Goal: Task Accomplishment & Management: Manage account settings

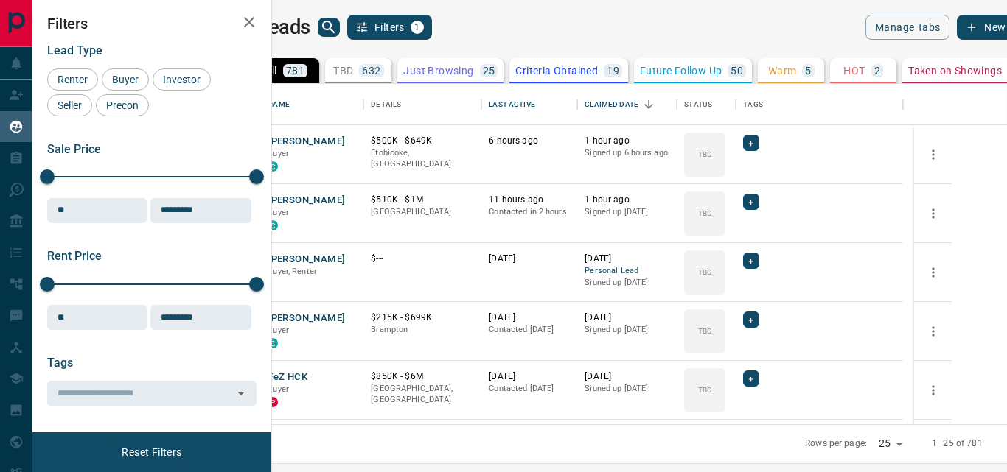
scroll to position [329, 717]
click at [345, 144] on button "[PERSON_NAME]" at bounding box center [306, 142] width 77 height 14
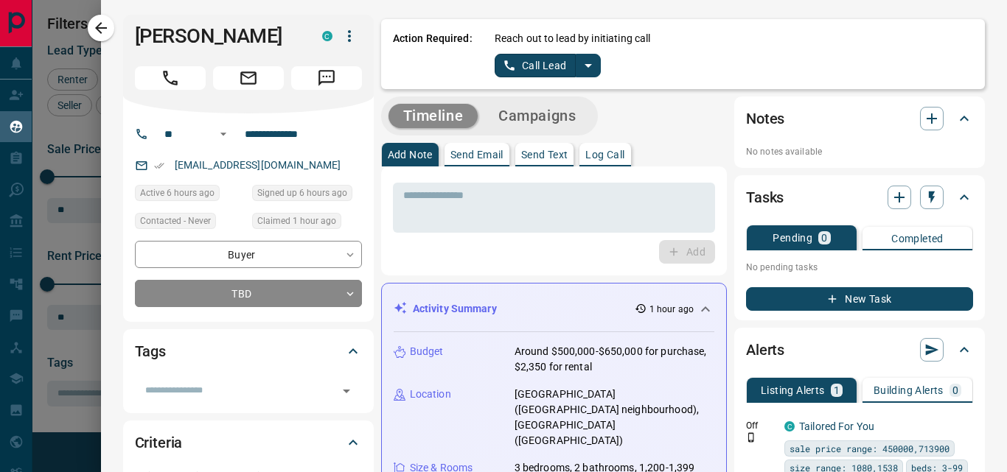
click at [587, 66] on icon "split button" at bounding box center [587, 66] width 7 height 4
click at [562, 114] on li "Log Manual Call" at bounding box center [548, 116] width 90 height 22
click at [474, 192] on textarea at bounding box center [553, 208] width 301 height 38
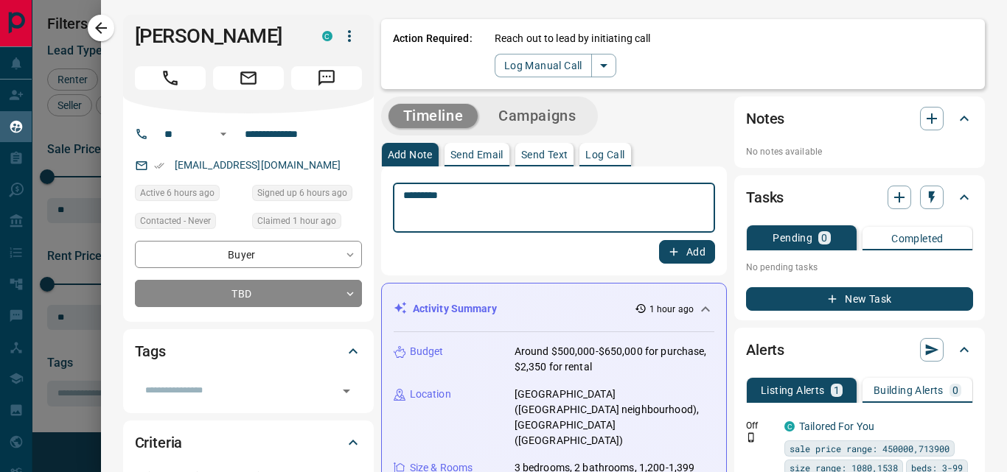
type textarea "*********"
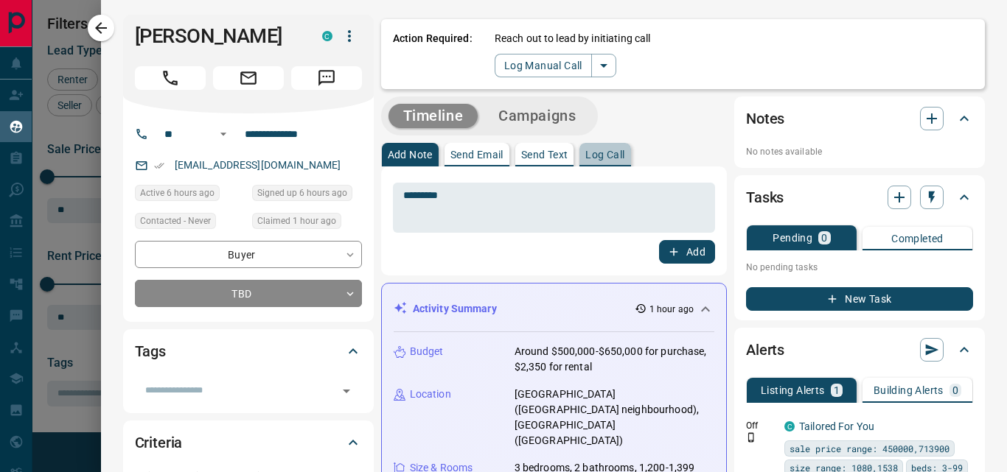
click at [611, 154] on p "Log Call" at bounding box center [604, 155] width 39 height 10
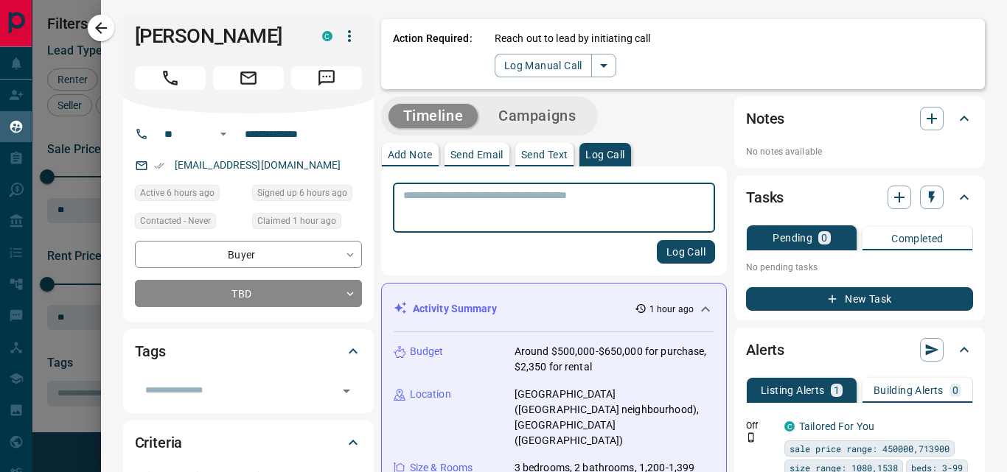
click at [453, 201] on textarea at bounding box center [553, 208] width 301 height 38
type textarea "*********"
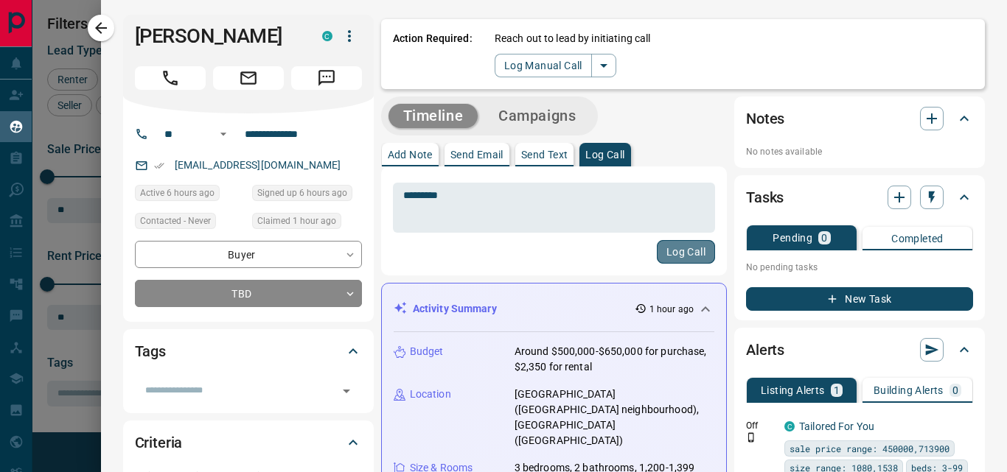
click at [675, 256] on button "Log Call" at bounding box center [686, 252] width 58 height 24
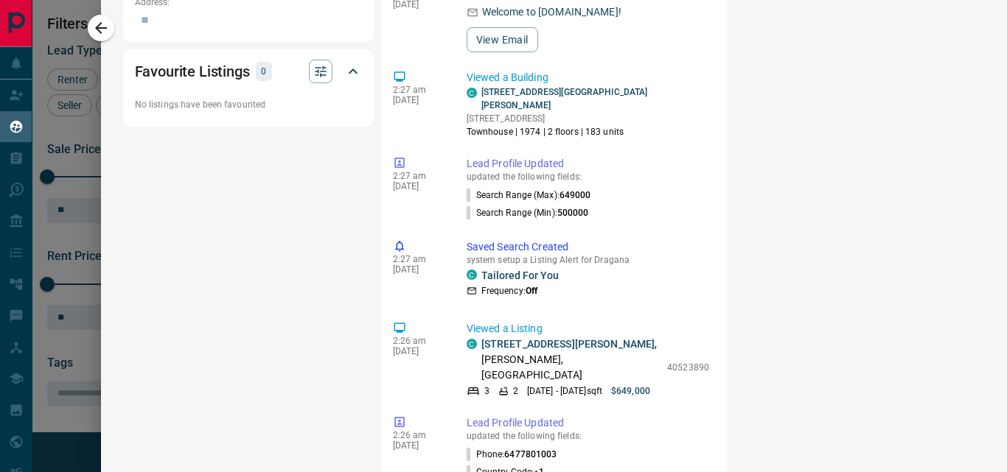
scroll to position [1086, 0]
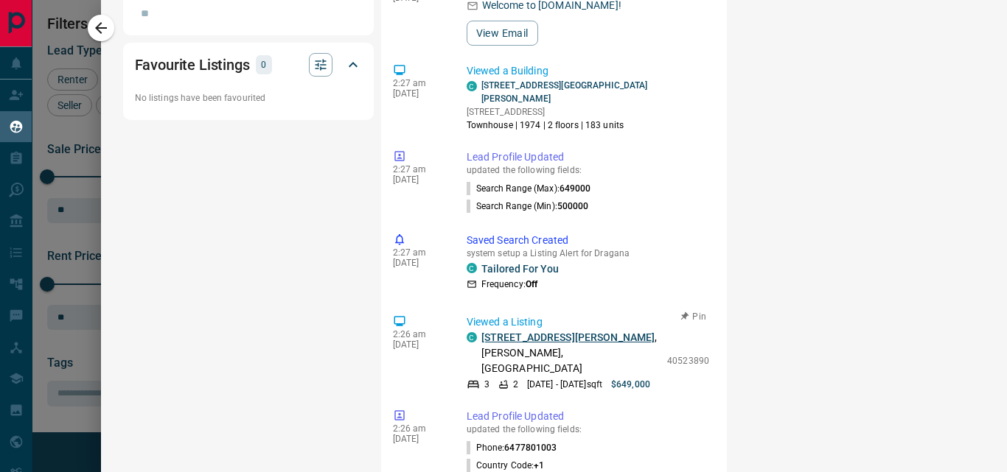
click at [534, 332] on link "[STREET_ADDRESS][PERSON_NAME]" at bounding box center [568, 338] width 174 height 12
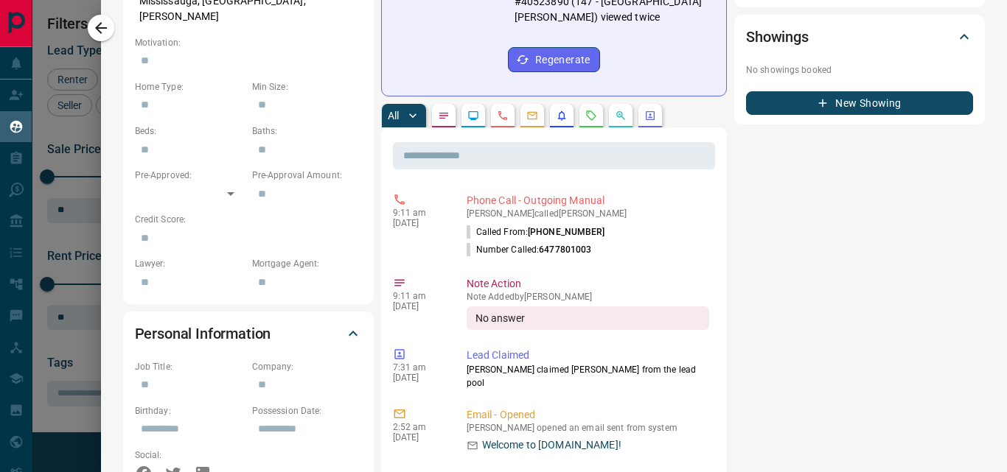
scroll to position [0, 0]
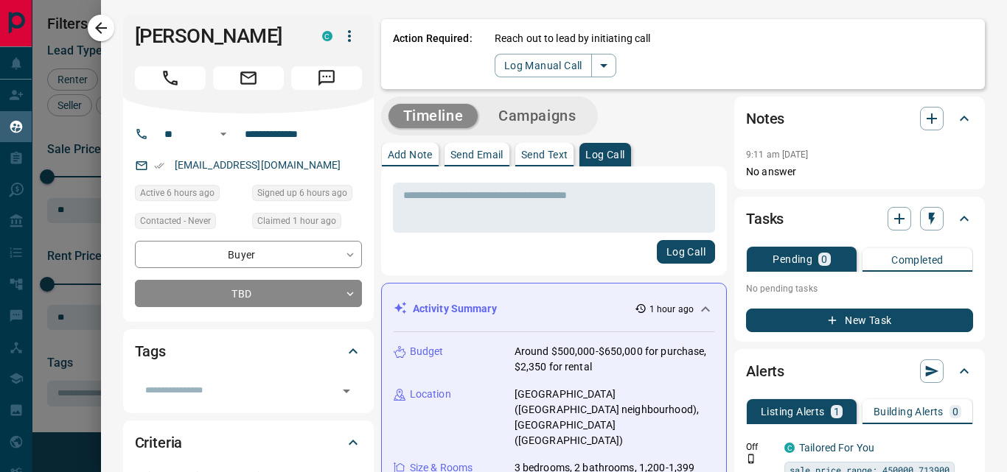
click at [489, 160] on p "Send Email" at bounding box center [476, 155] width 53 height 10
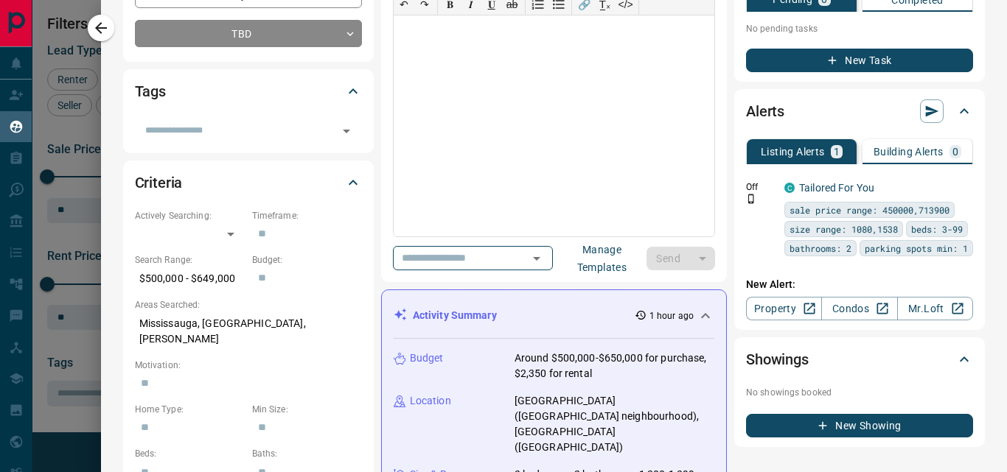
scroll to position [293, 0]
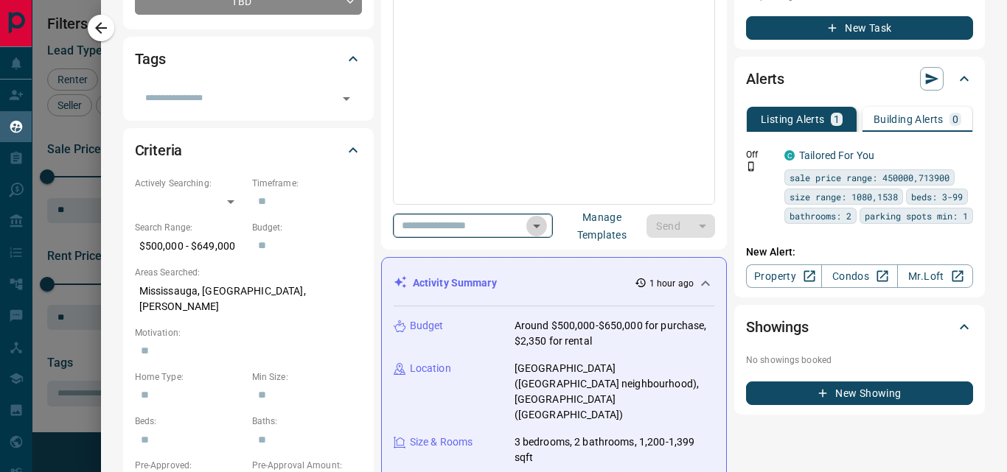
click at [545, 230] on icon "Open" at bounding box center [537, 226] width 18 height 18
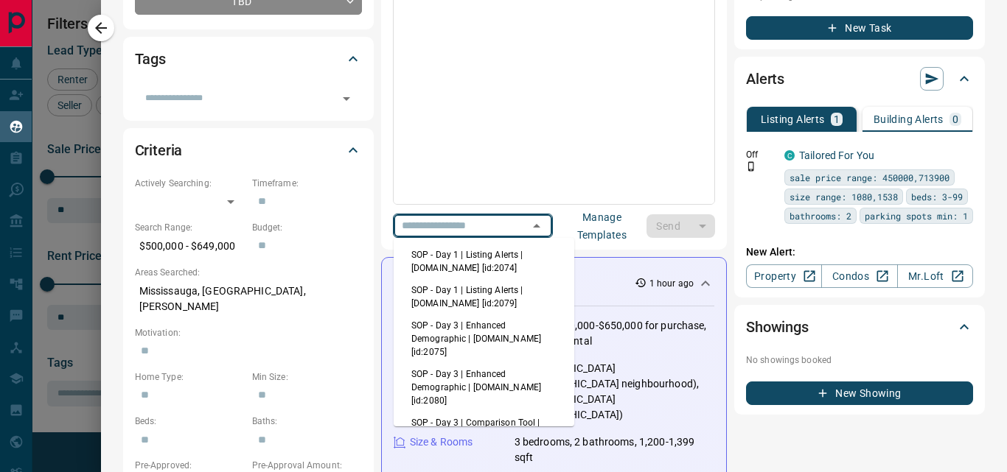
click at [514, 261] on li "SOP - Day 1 | Listing Alerts | [DOMAIN_NAME] [id:2074]" at bounding box center [484, 261] width 181 height 35
type input "**********"
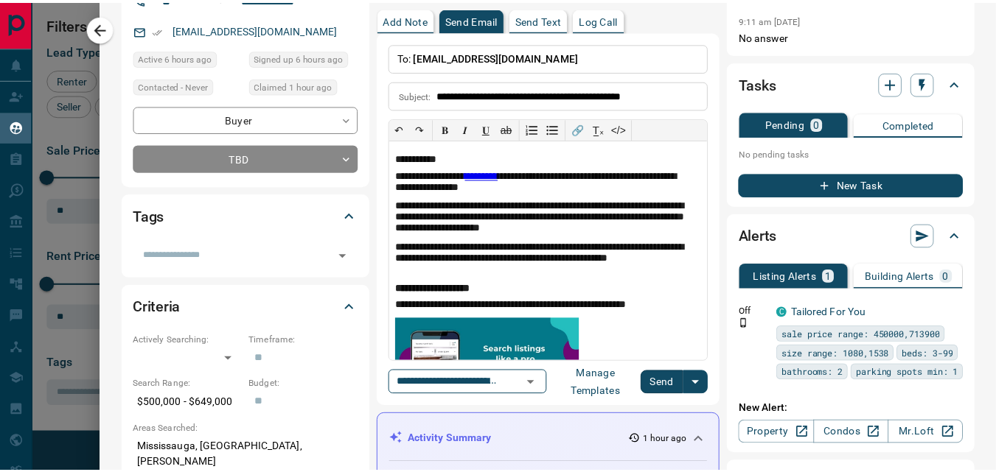
scroll to position [114, 0]
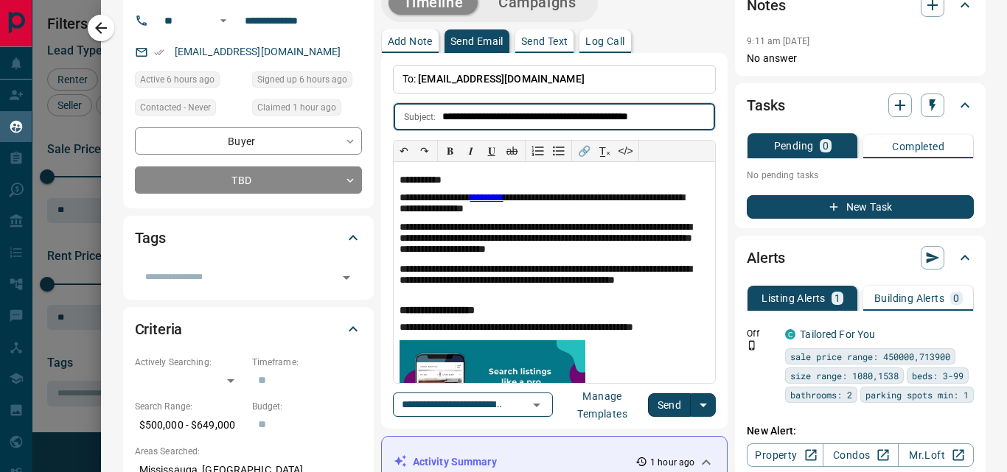
click at [585, 117] on input "**********" at bounding box center [578, 116] width 273 height 27
type input "**********"
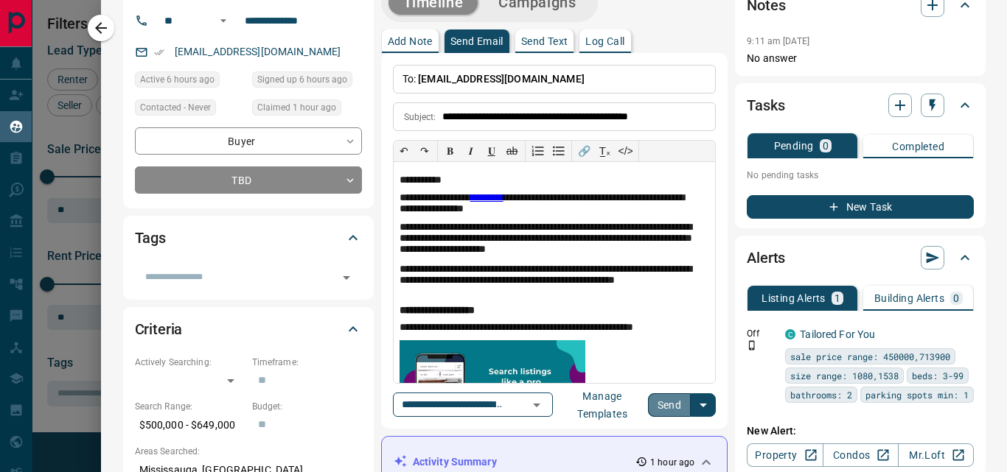
click at [677, 408] on button "Send" at bounding box center [669, 406] width 43 height 24
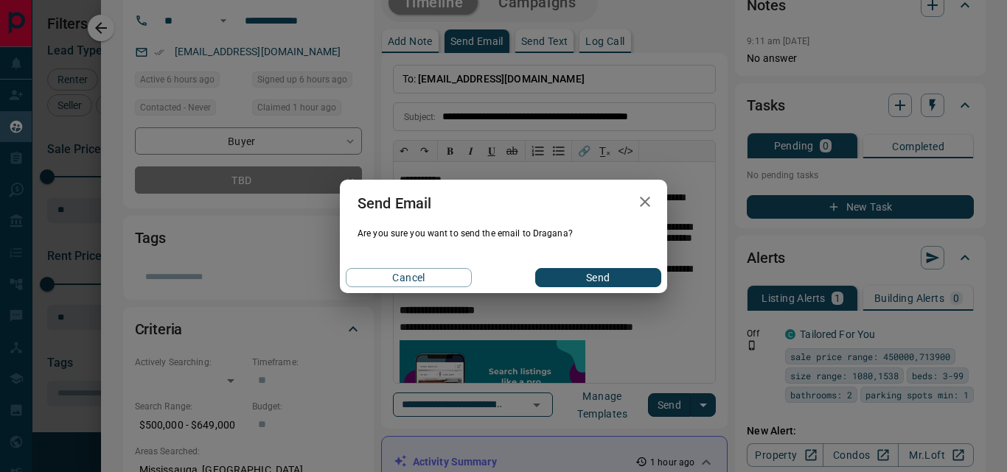
click at [586, 278] on button "Send" at bounding box center [598, 277] width 126 height 19
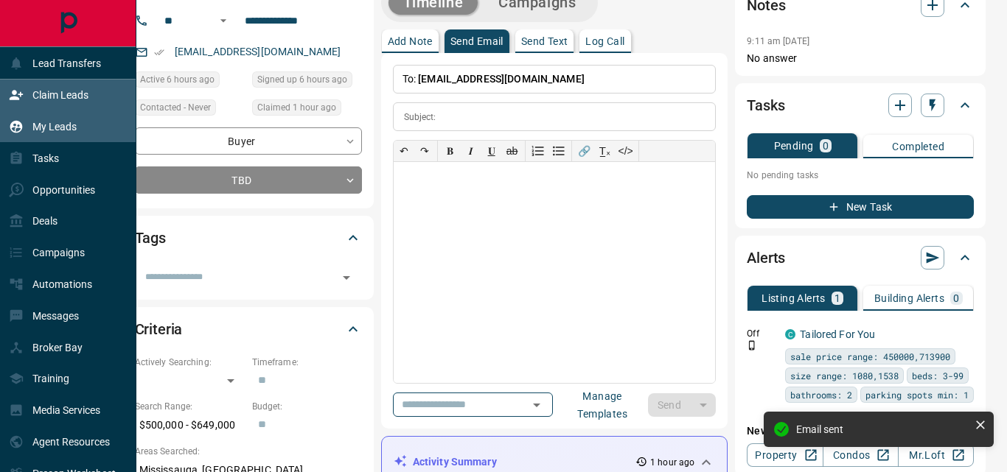
click at [63, 88] on div "Claim Leads" at bounding box center [49, 95] width 80 height 24
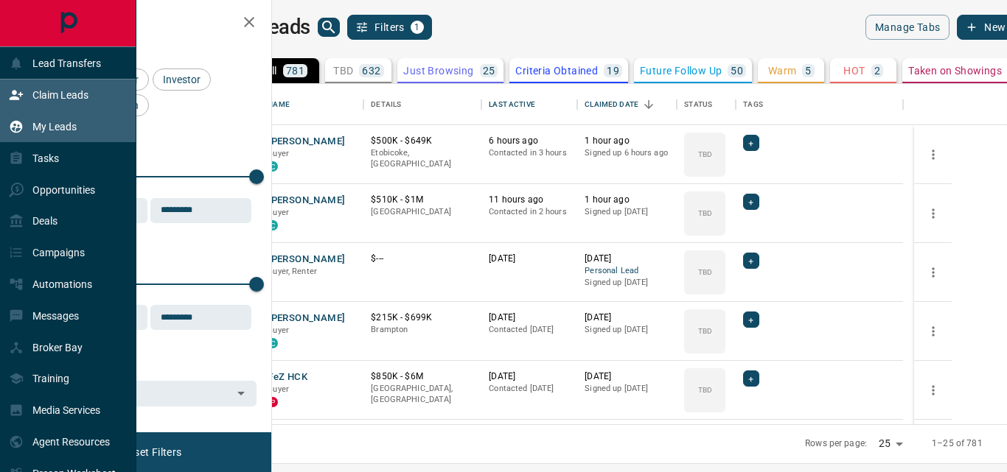
click at [63, 91] on p "Claim Leads" at bounding box center [60, 95] width 56 height 12
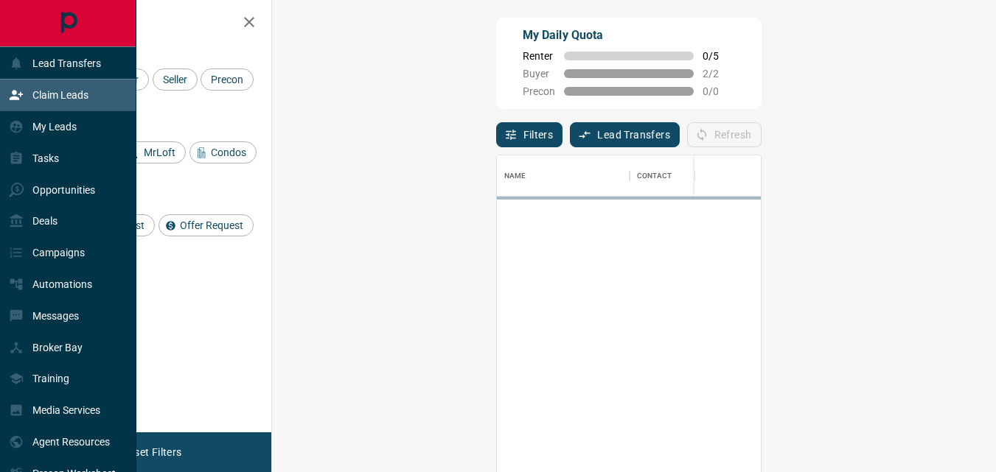
scroll to position [343, 681]
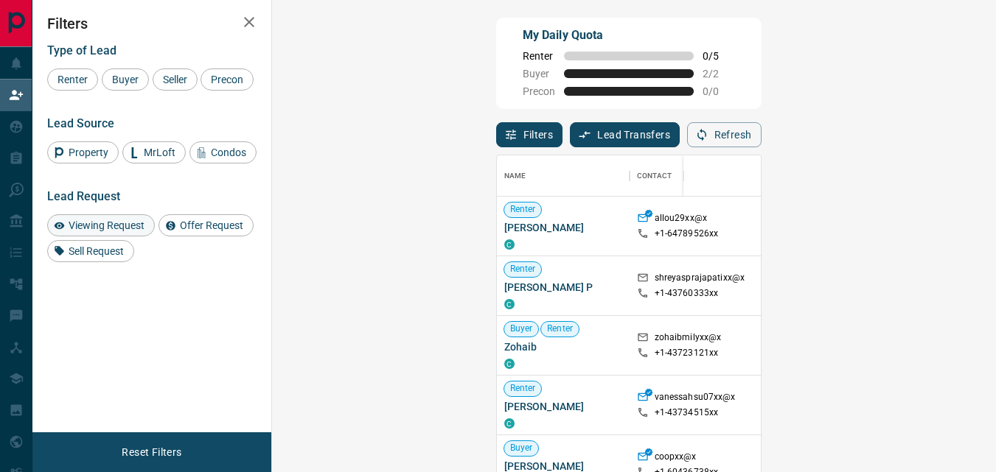
click at [105, 231] on span "Viewing Request" at bounding box center [106, 226] width 86 height 12
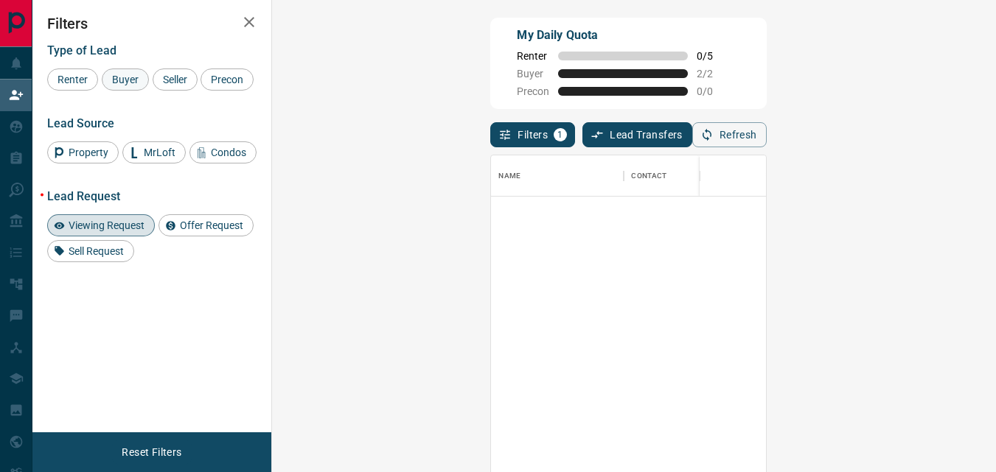
click at [128, 81] on span "Buyer" at bounding box center [125, 80] width 37 height 12
click at [119, 231] on span "Viewing Request" at bounding box center [106, 226] width 86 height 12
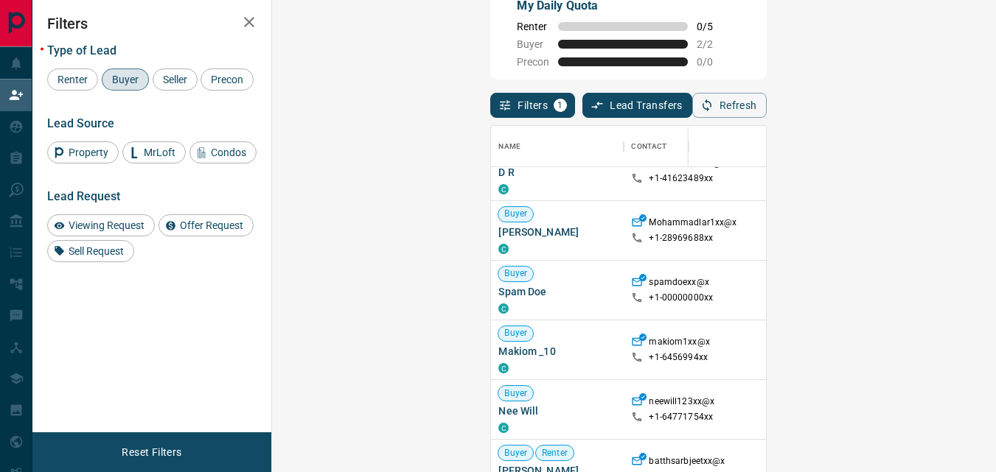
scroll to position [38, 0]
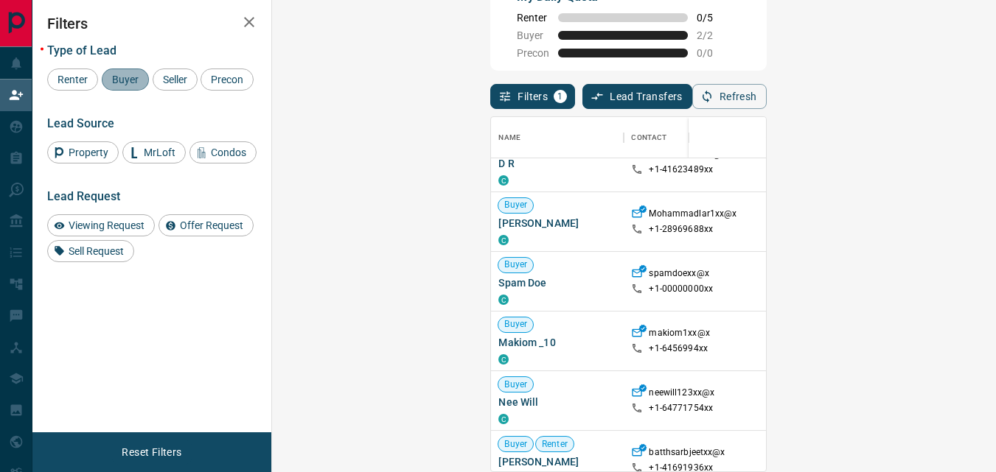
click at [134, 74] on span "Buyer" at bounding box center [125, 80] width 37 height 12
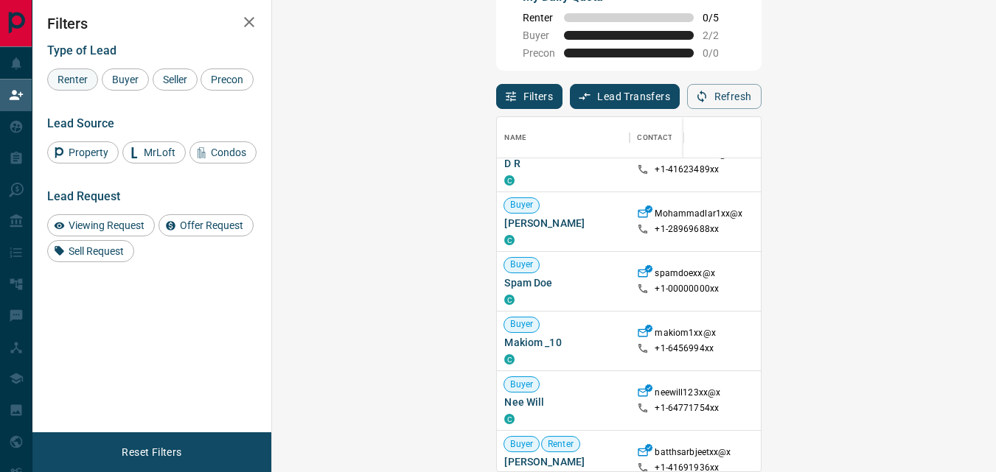
click at [69, 74] on span "Renter" at bounding box center [72, 80] width 41 height 12
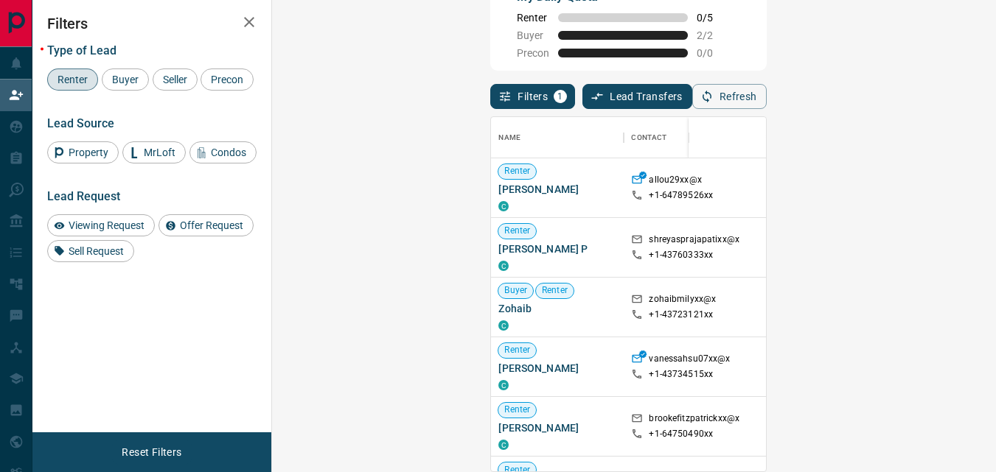
scroll to position [343, 681]
